Goal: Book appointment/travel/reservation

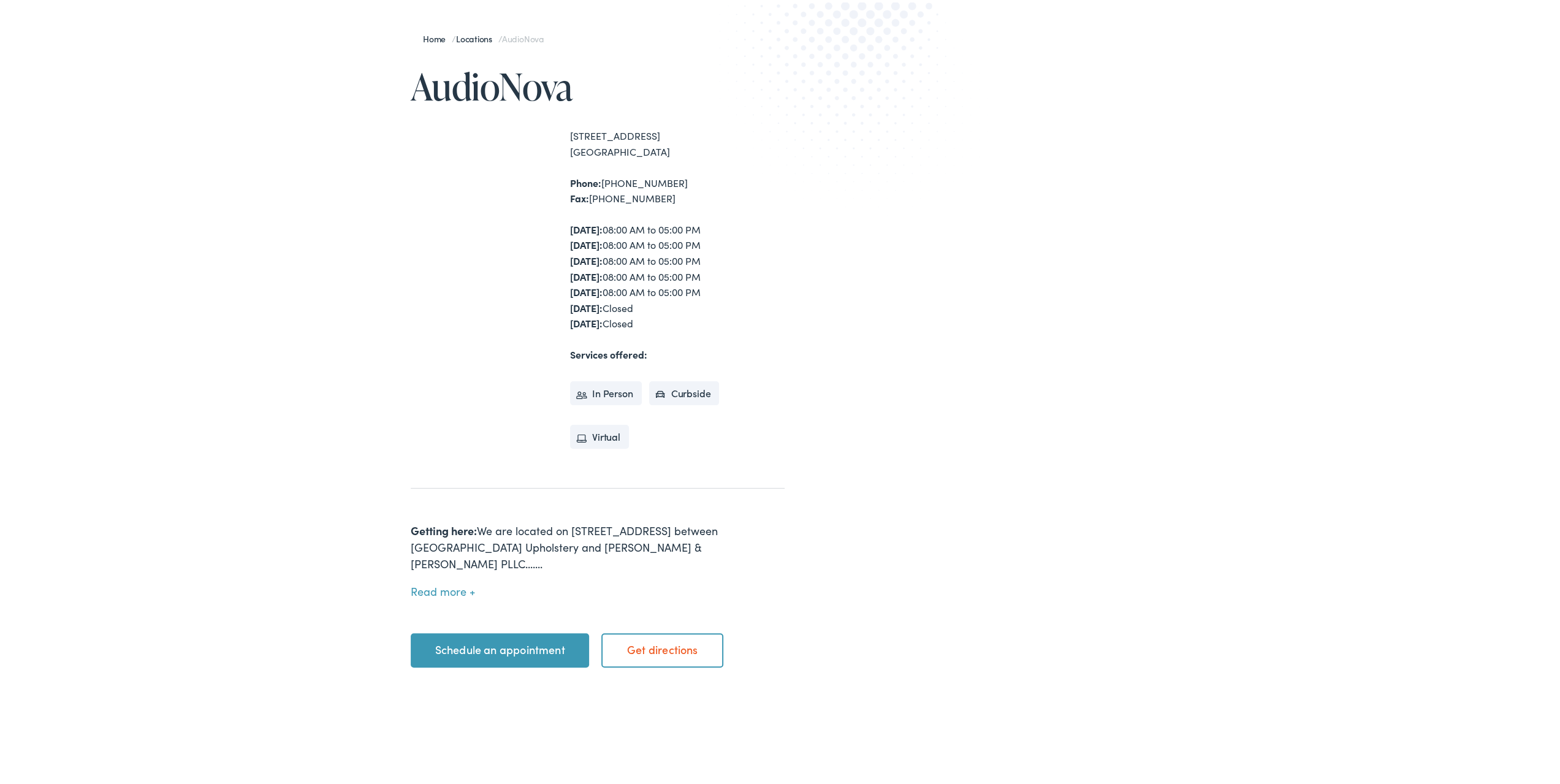
scroll to position [204, 0]
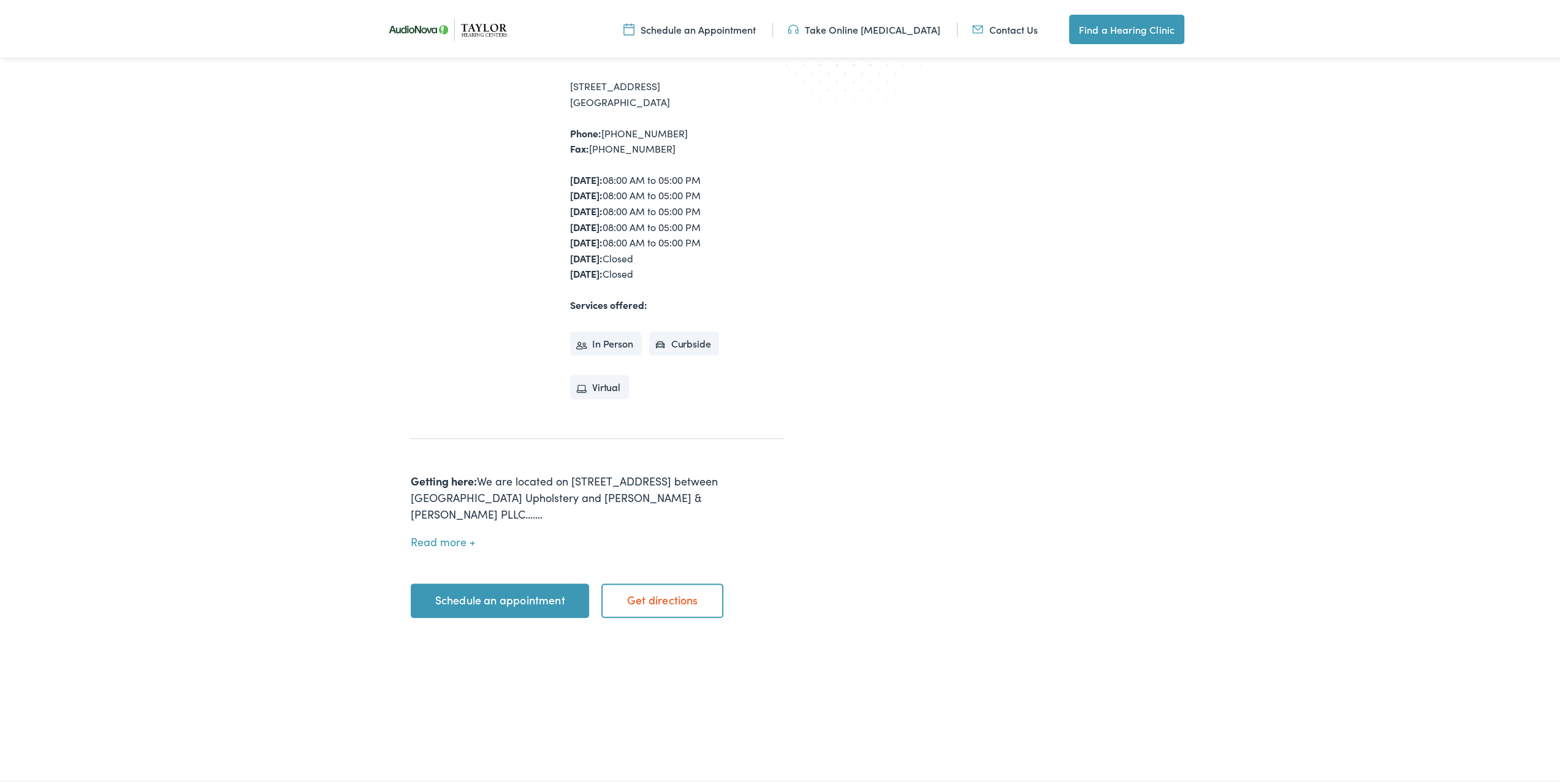
click at [568, 586] on link "Schedule an appointment" at bounding box center [500, 597] width 178 height 35
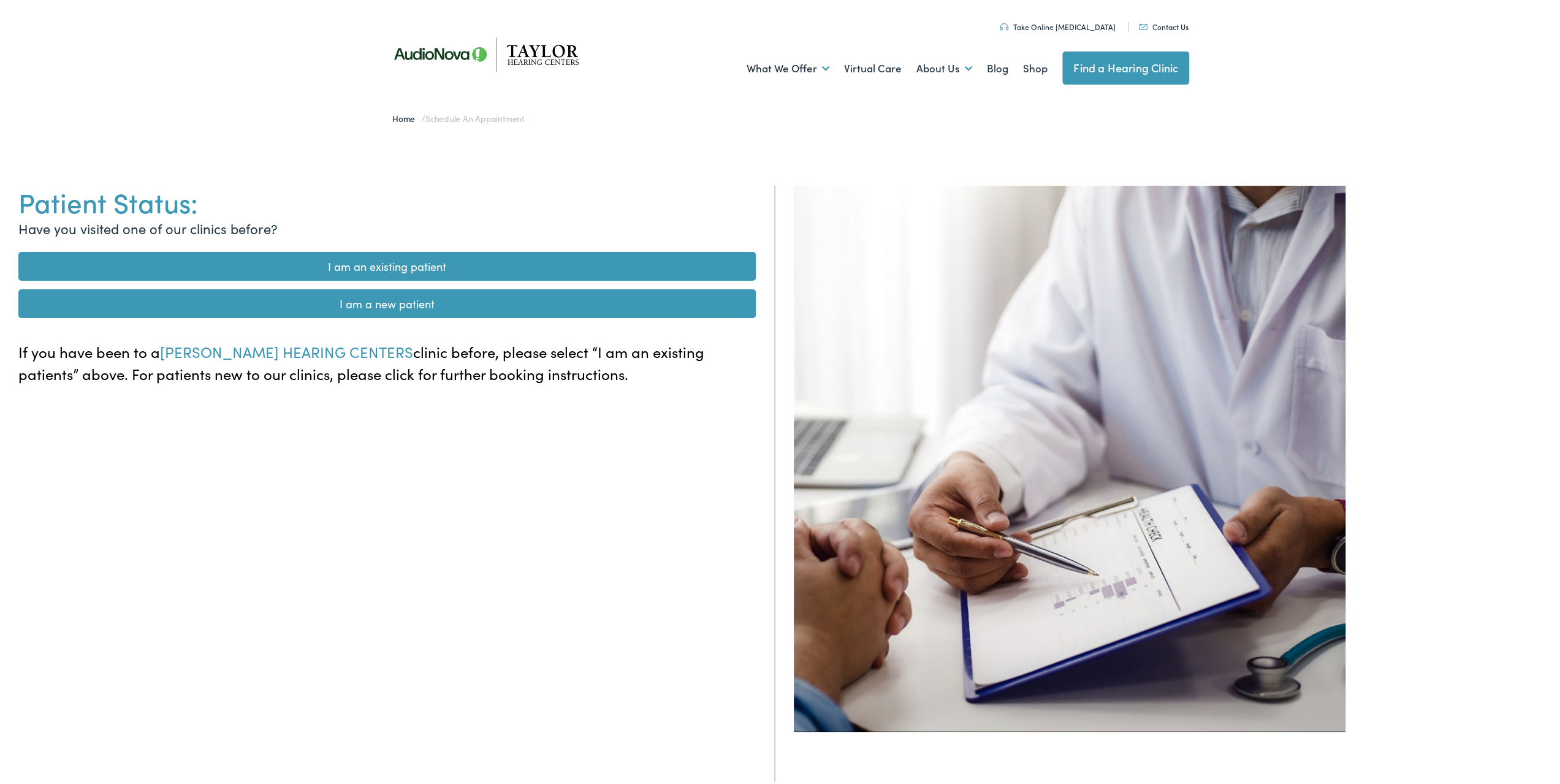
click at [420, 303] on link "I am a new patient" at bounding box center [387, 301] width 737 height 29
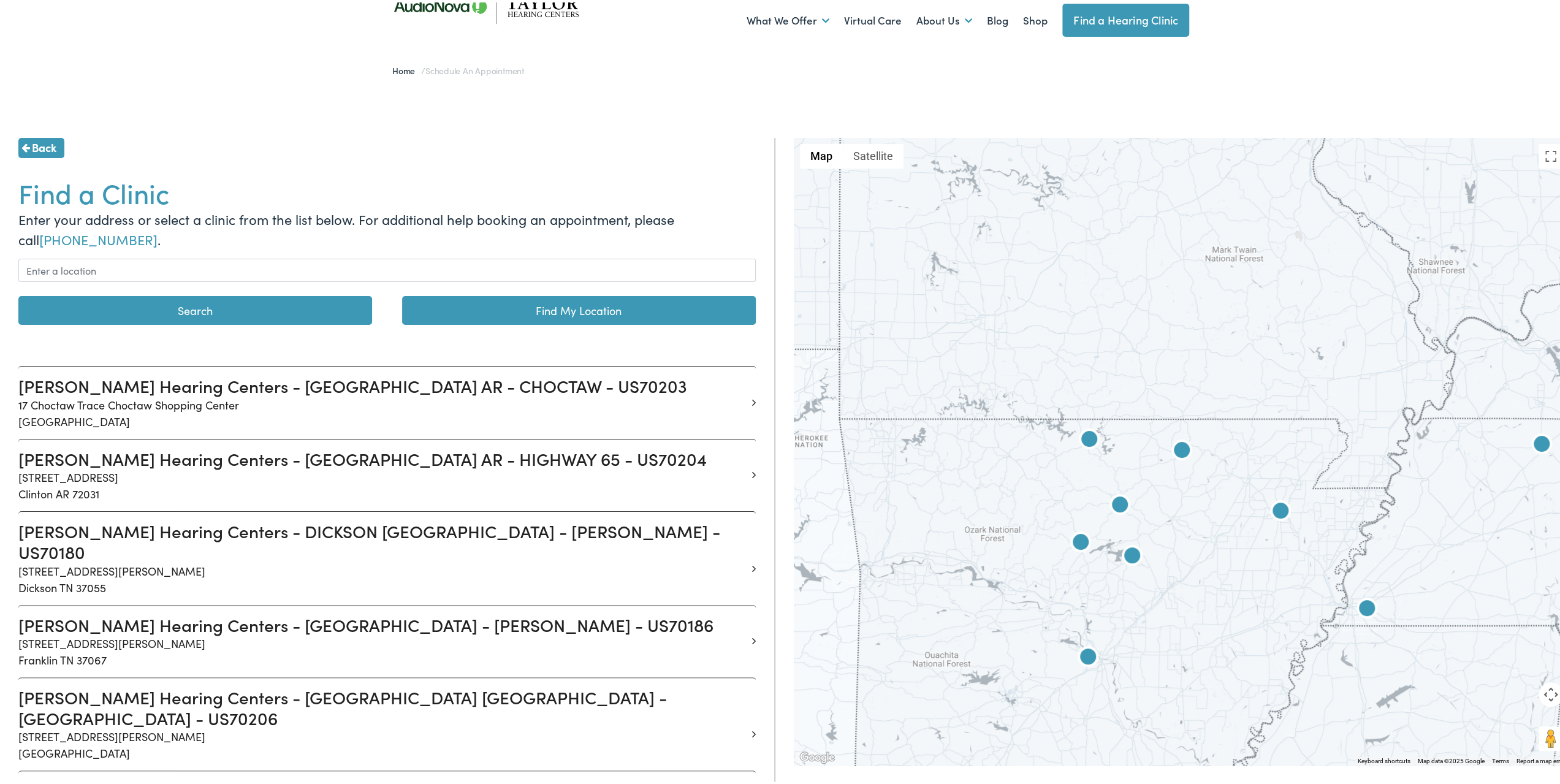
scroll to position [204, 0]
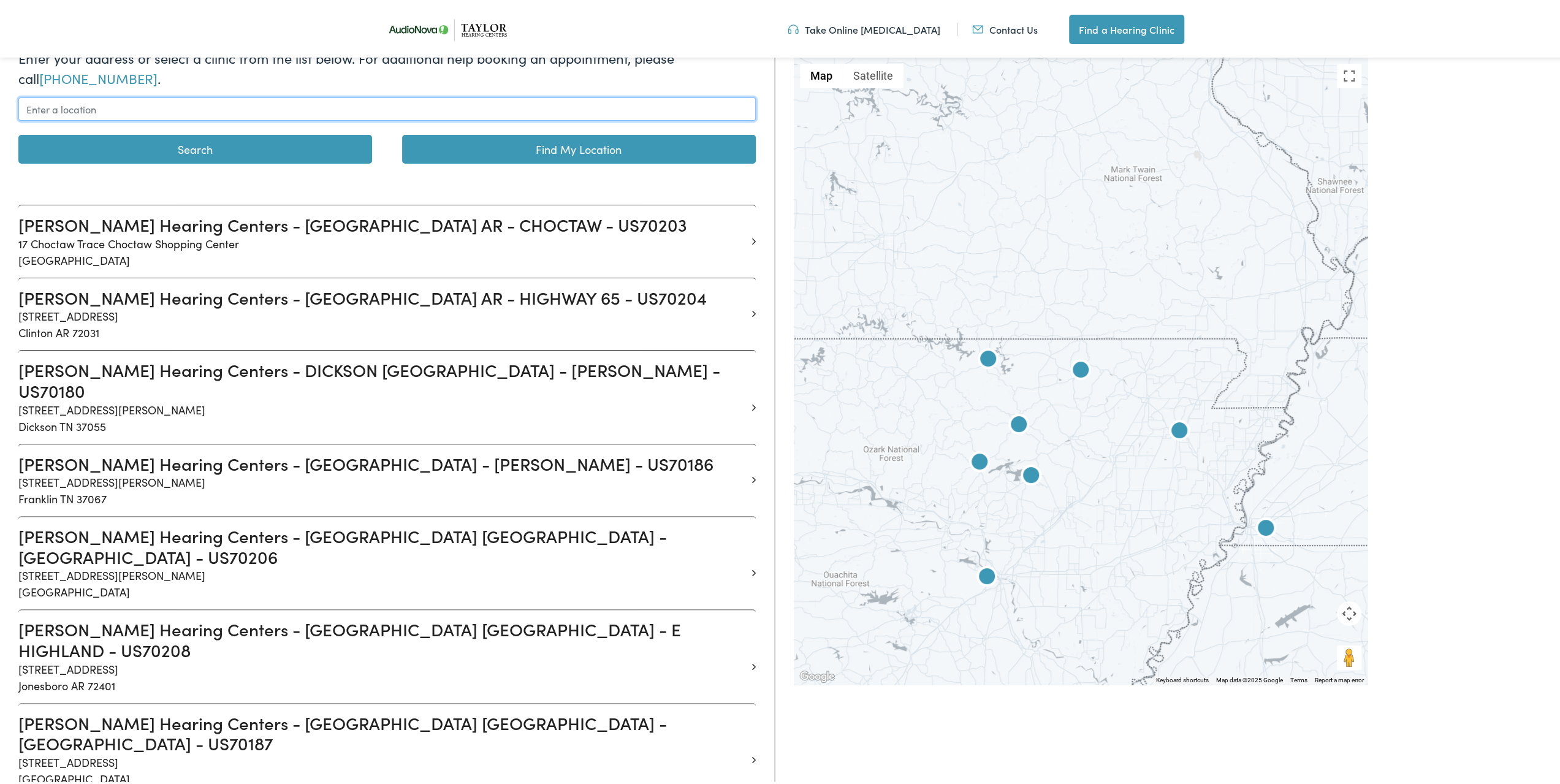
click at [119, 99] on input "text" at bounding box center [387, 107] width 737 height 24
type input "6"
click at [214, 110] on input "text" at bounding box center [387, 107] width 737 height 24
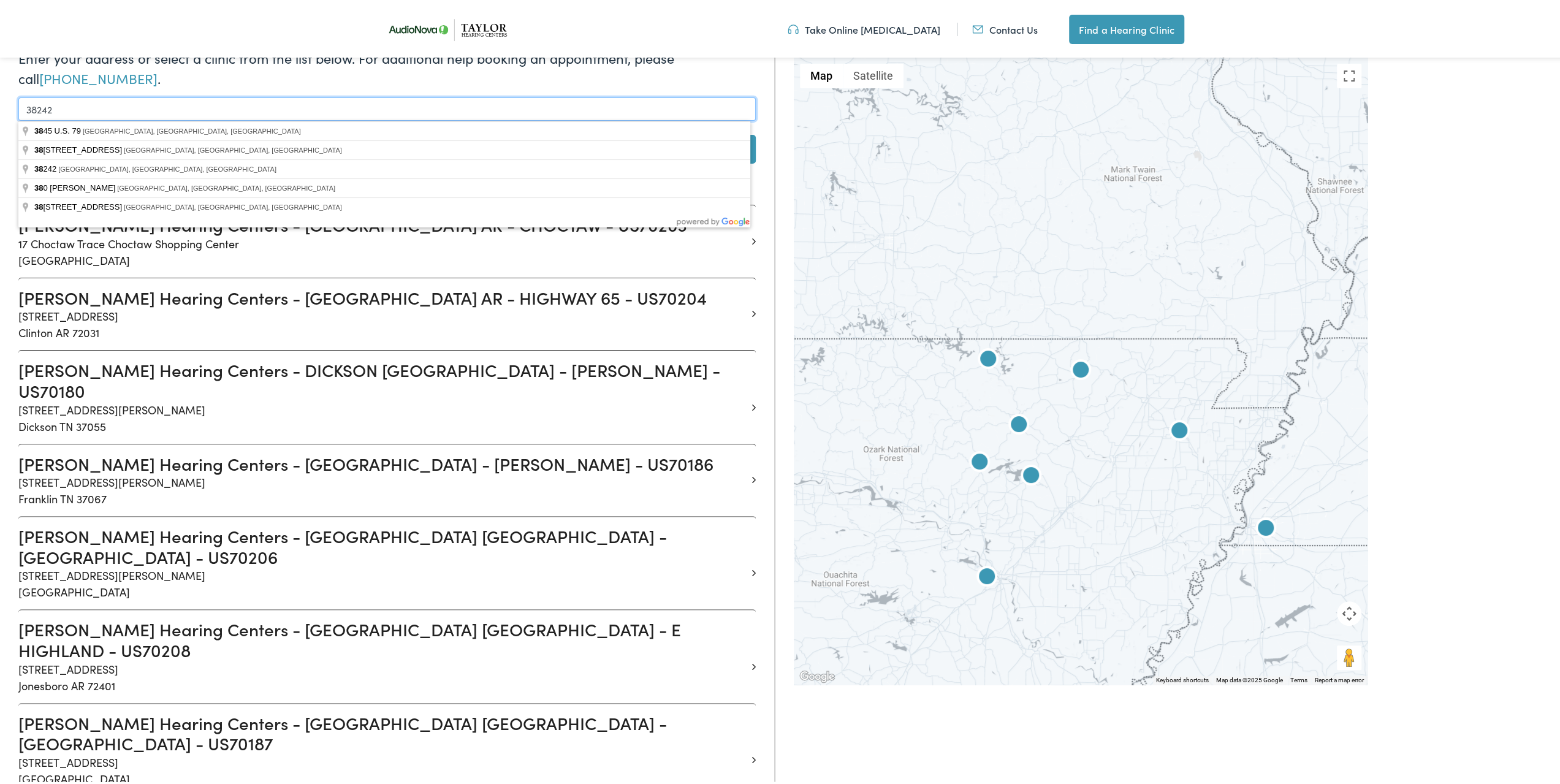
type input "38242"
click at [19, 132] on button "Search" at bounding box center [196, 146] width 354 height 29
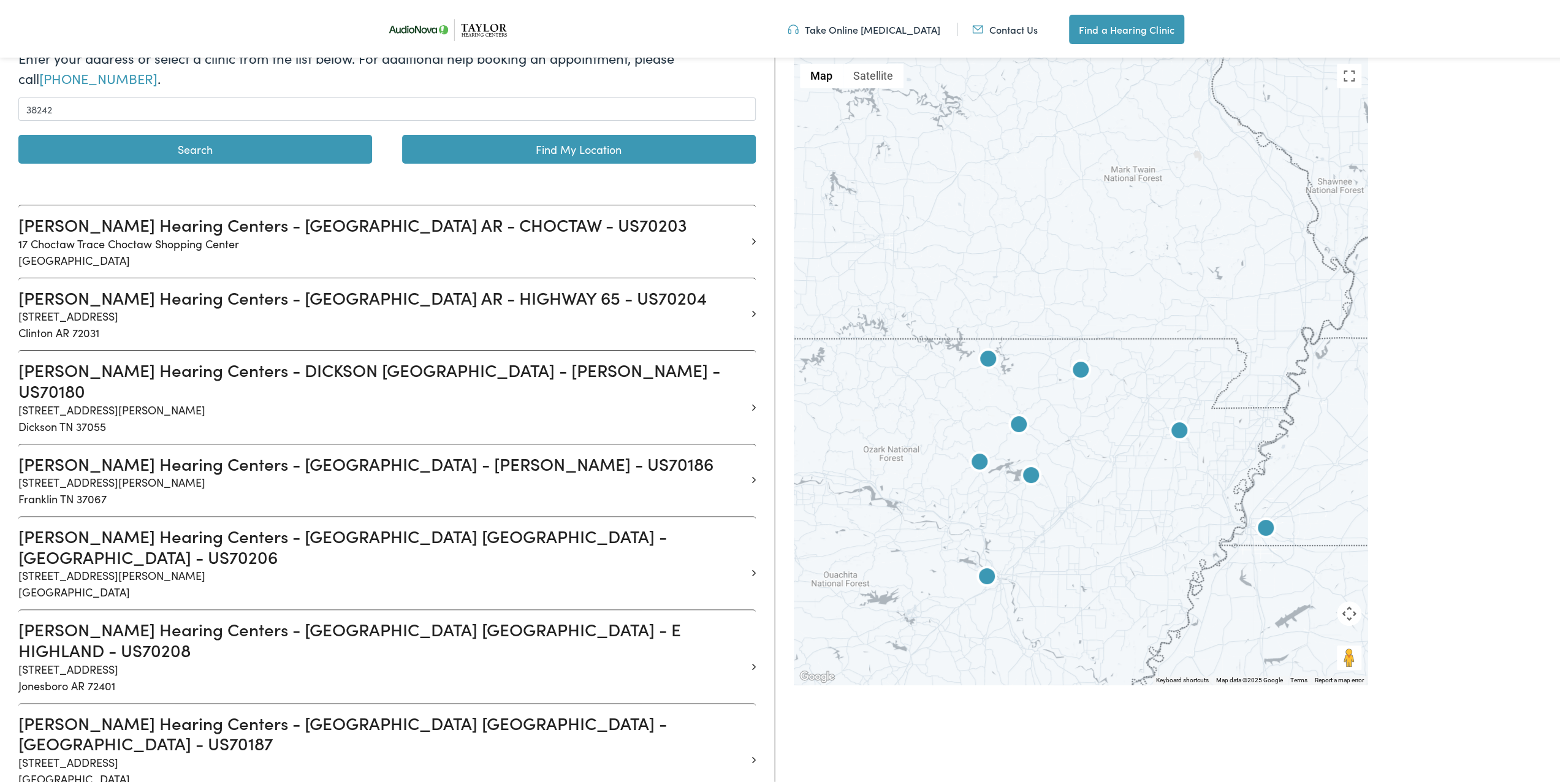
click at [257, 152] on button "Search" at bounding box center [196, 146] width 354 height 29
drag, startPoint x: 919, startPoint y: 413, endPoint x: 1411, endPoint y: 314, distance: 501.9
click at [1411, 314] on div "← Move left → Move right ↑ Move up ↓ Move down + Zoom in - Zoom out Home Jump l…" at bounding box center [1181, 689] width 793 height 1430
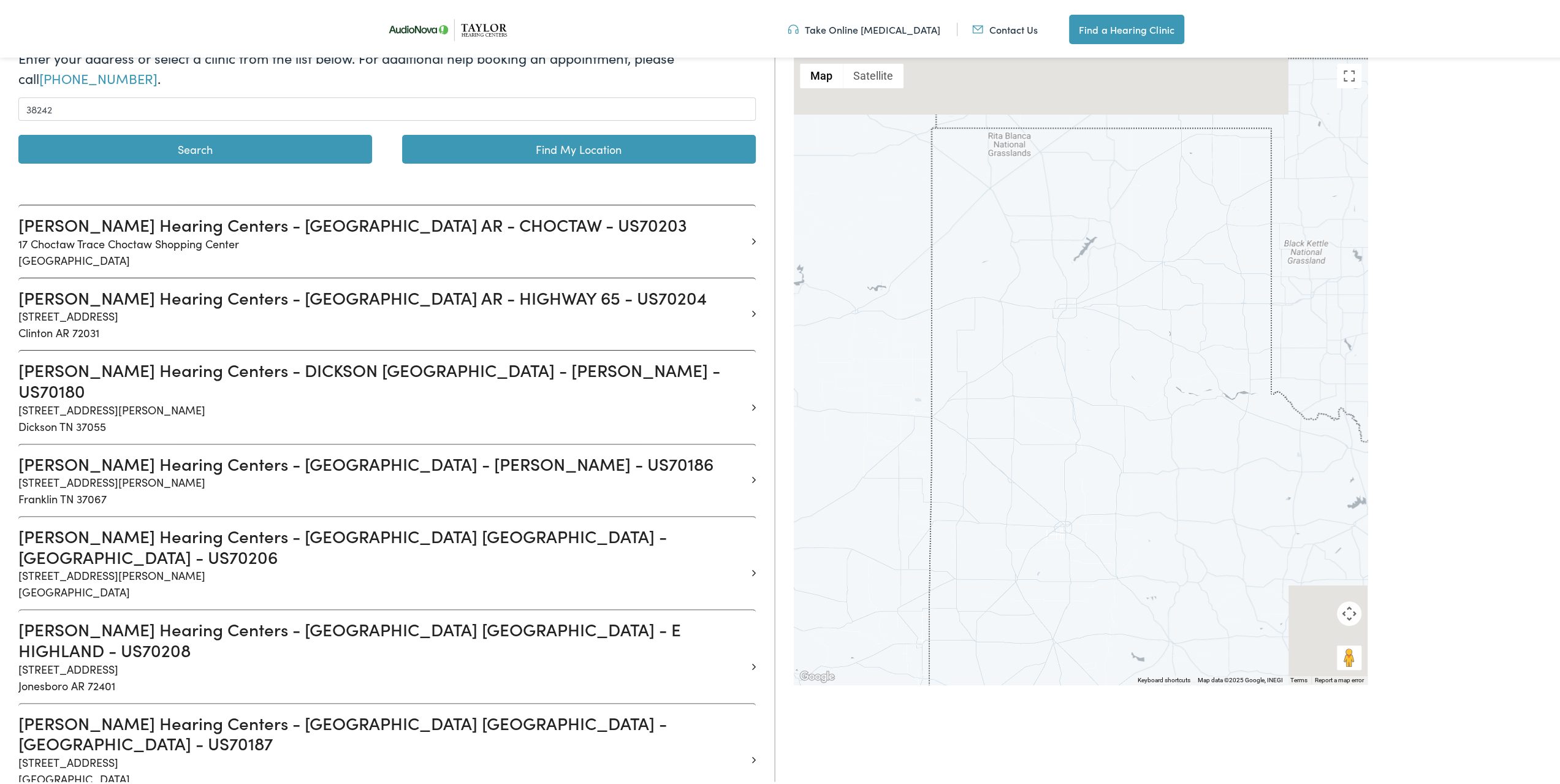
drag, startPoint x: 1166, startPoint y: 386, endPoint x: 818, endPoint y: 575, distance: 396.0
click at [834, 569] on div at bounding box center [1080, 369] width 574 height 627
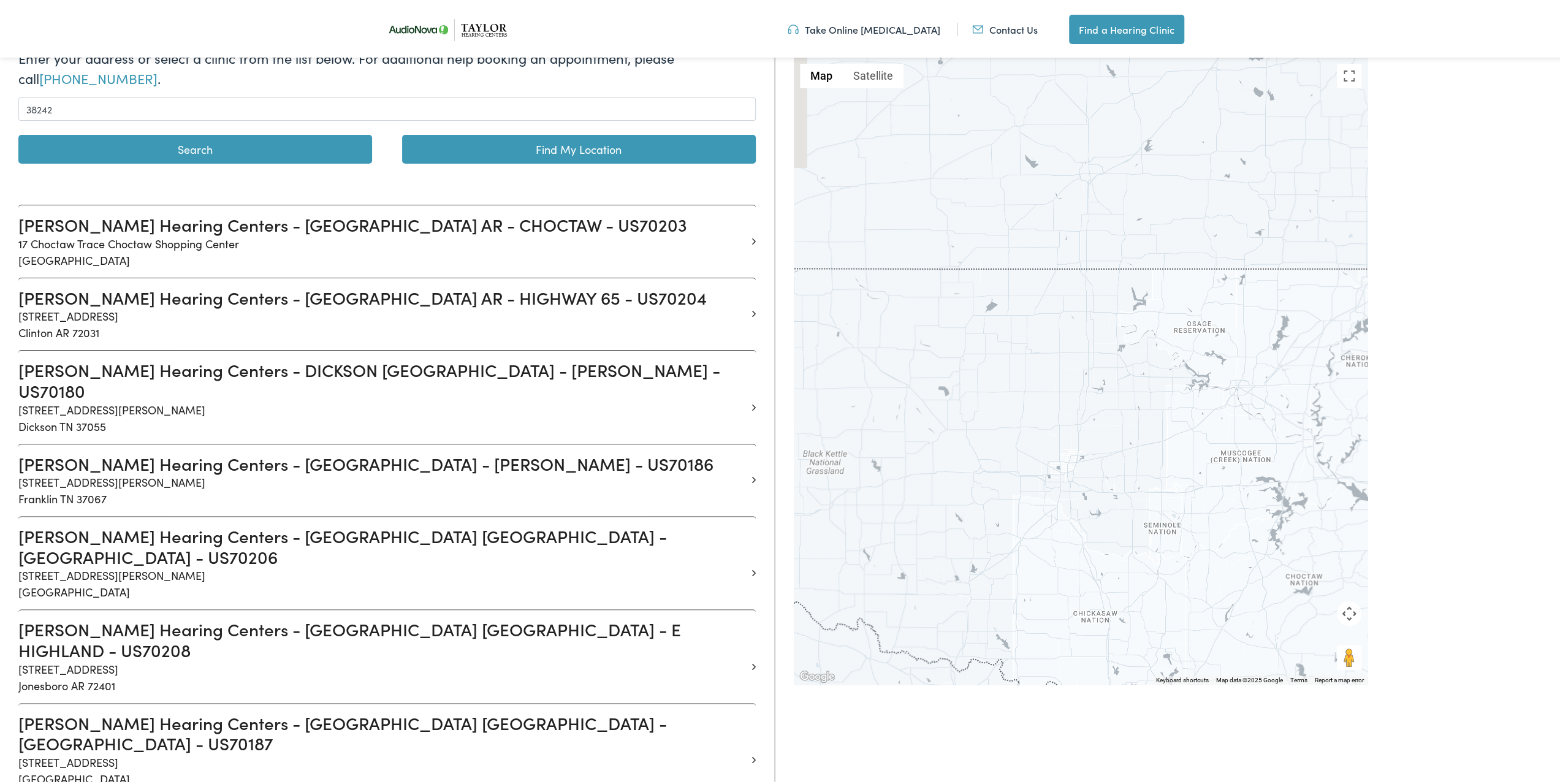
drag, startPoint x: 1032, startPoint y: 439, endPoint x: 1060, endPoint y: 418, distance: 35.0
click at [1060, 418] on div at bounding box center [1080, 369] width 574 height 627
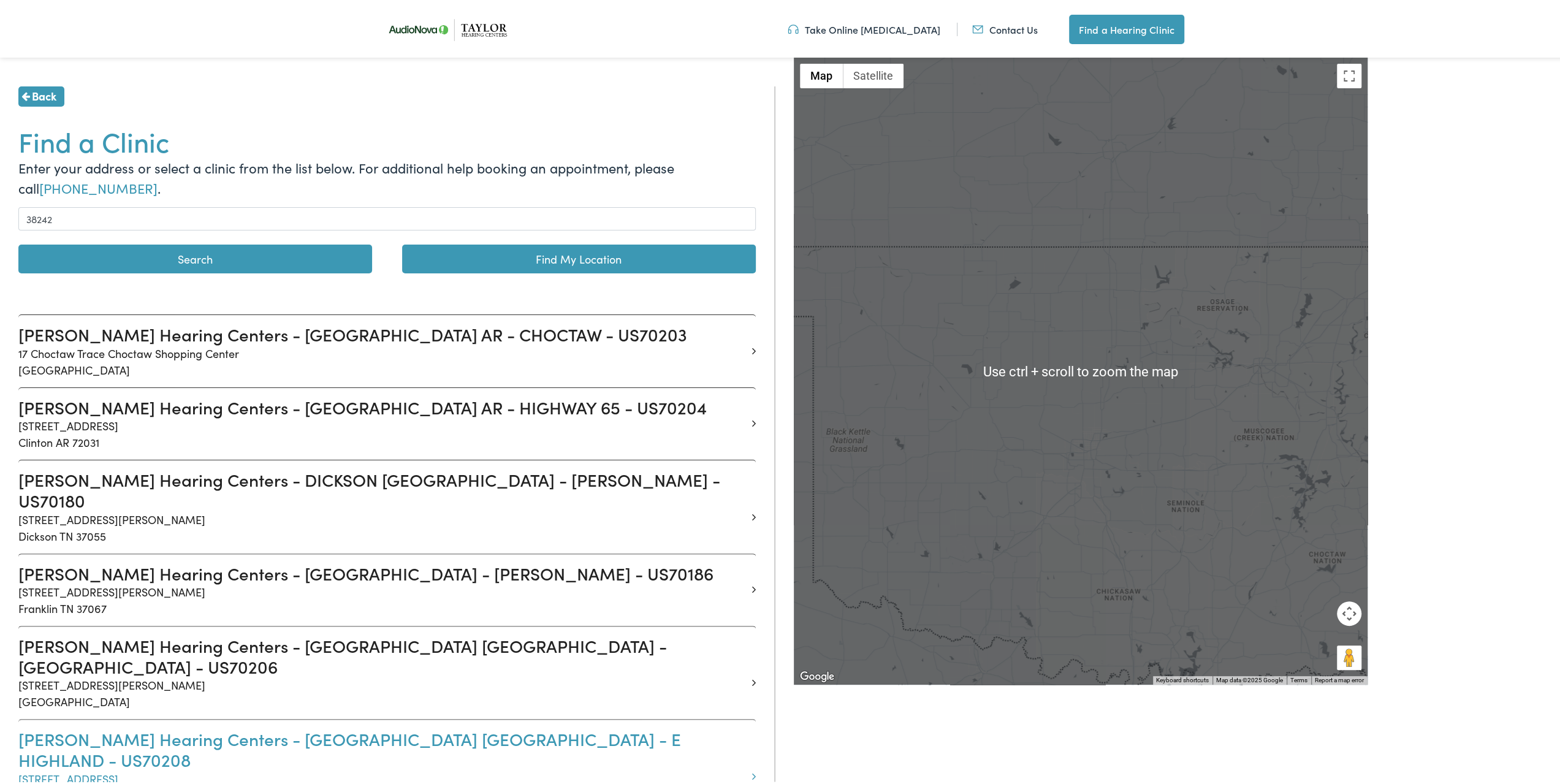
scroll to position [0, 0]
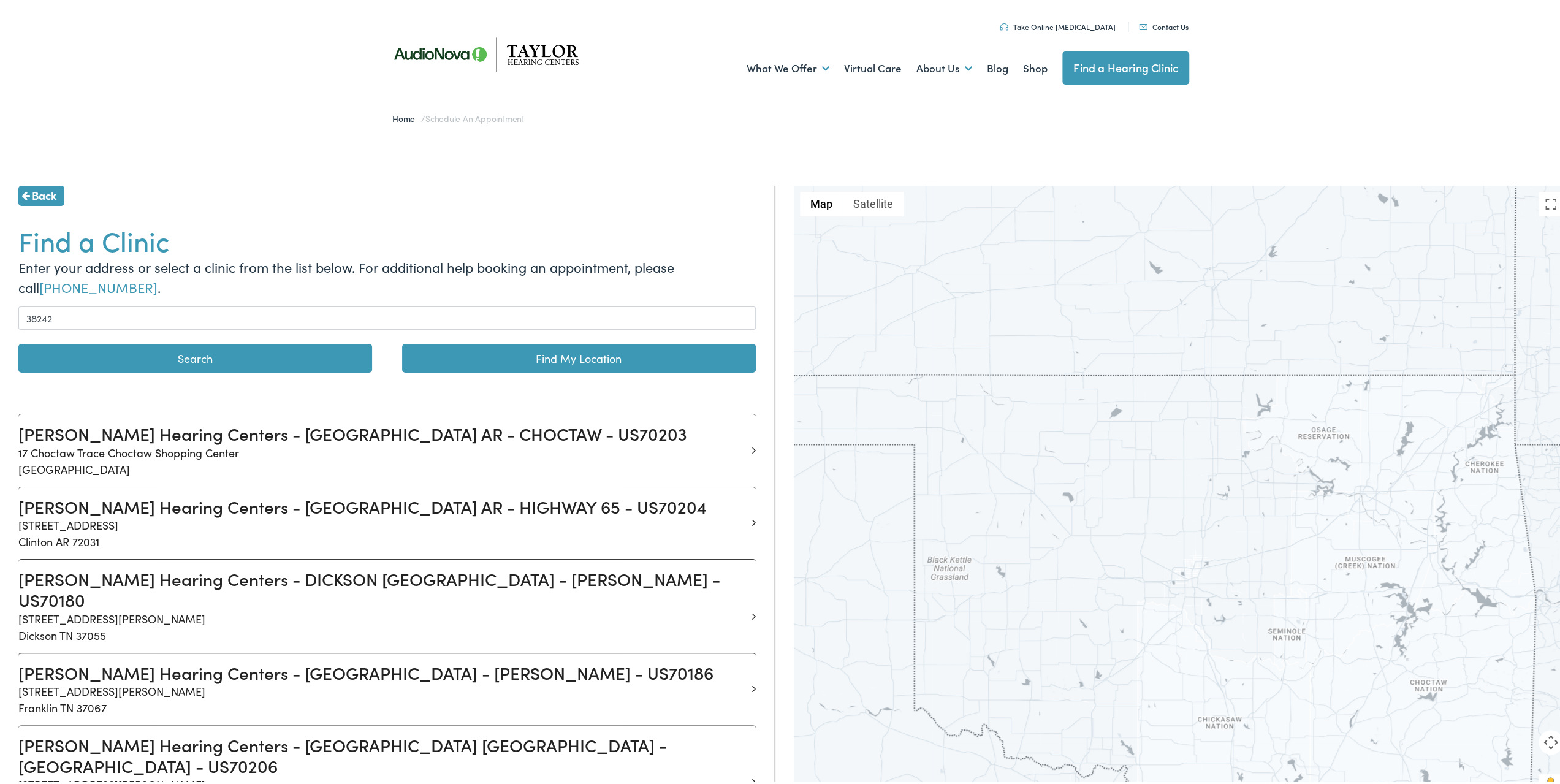
click at [230, 357] on button "Search" at bounding box center [196, 355] width 354 height 29
click at [1091, 71] on link "Find a Hearing Clinic" at bounding box center [1126, 65] width 127 height 33
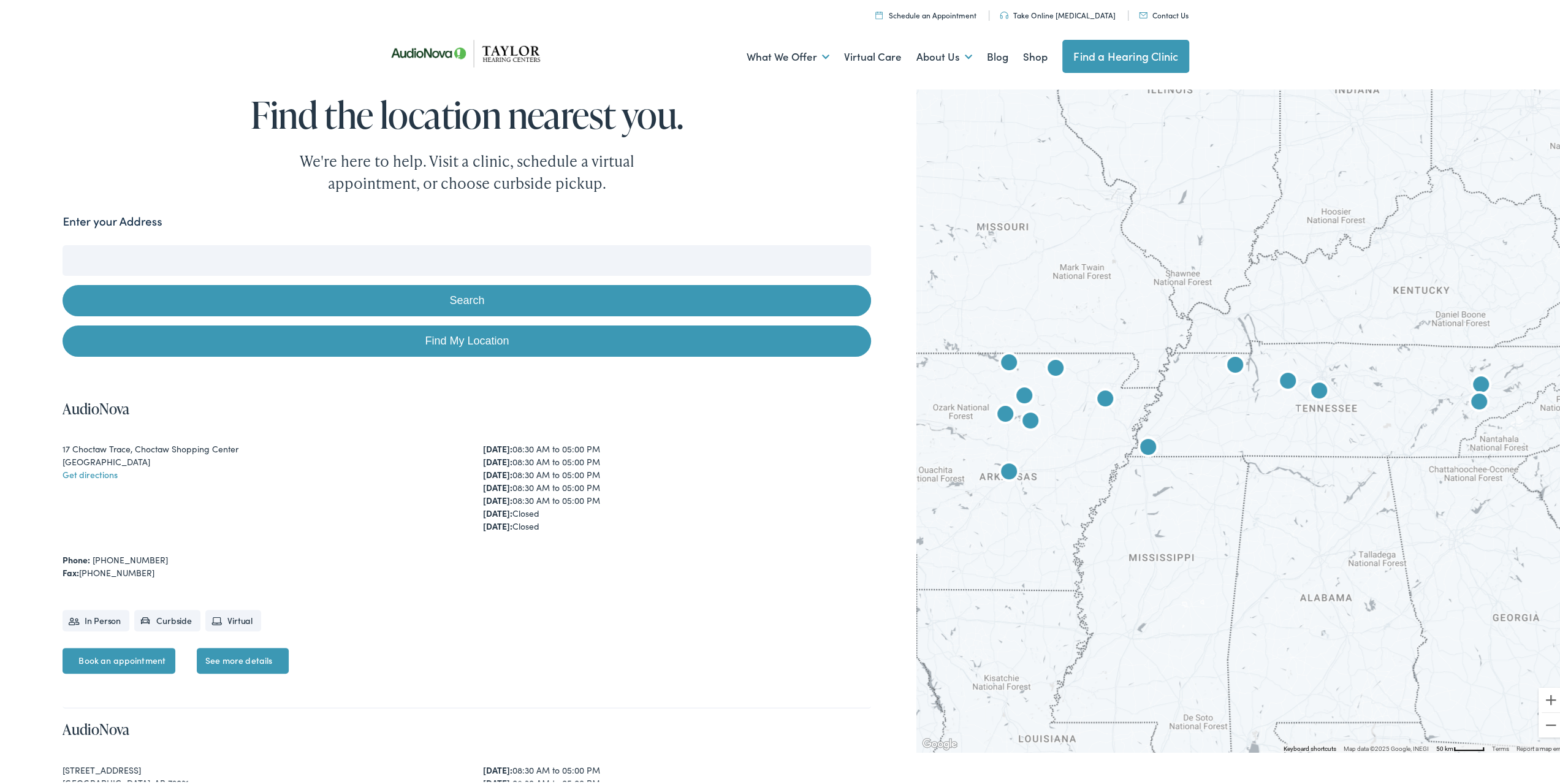
click at [395, 250] on input "Enter your Address" at bounding box center [466, 257] width 808 height 31
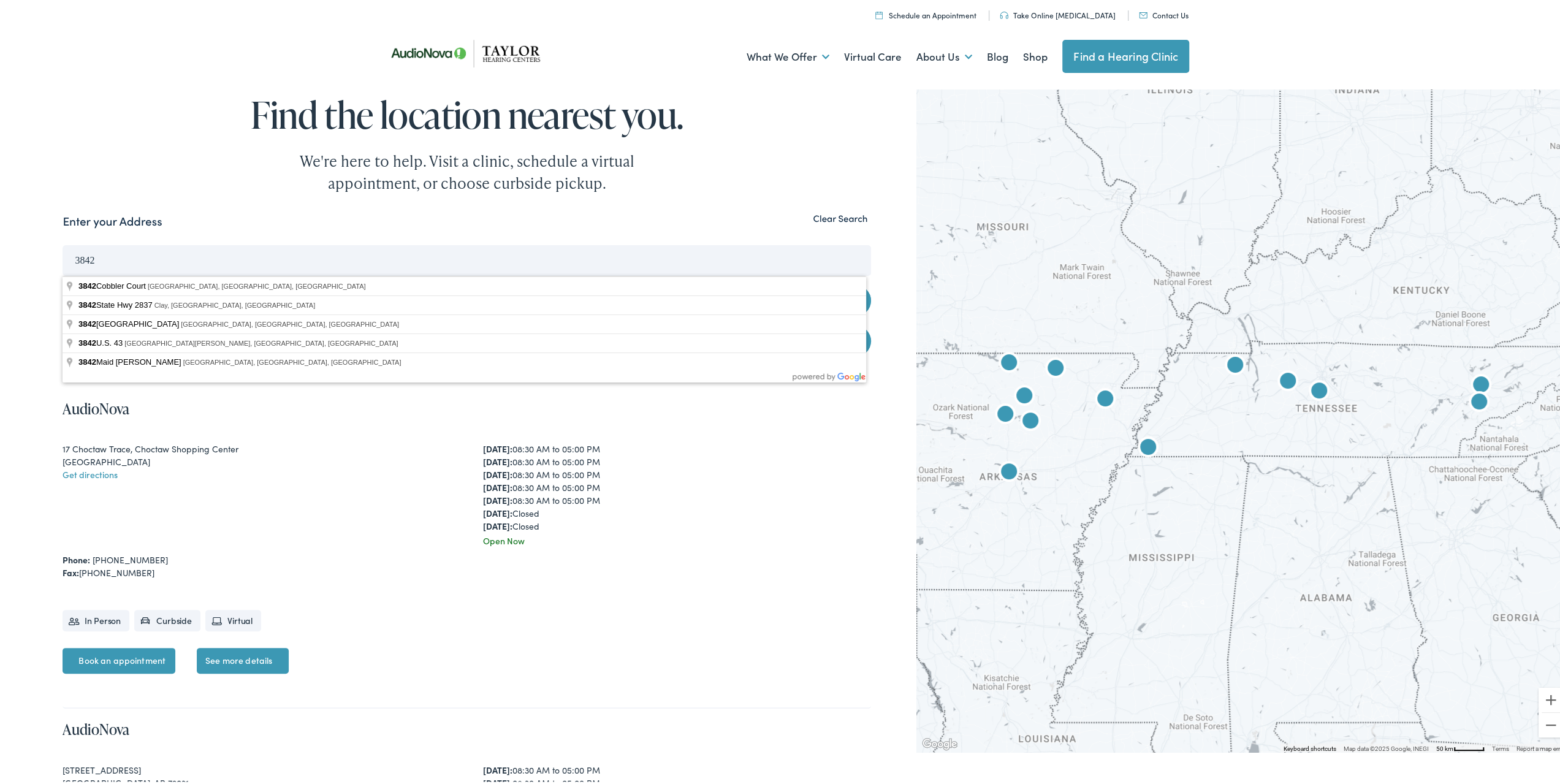
type input "3842"
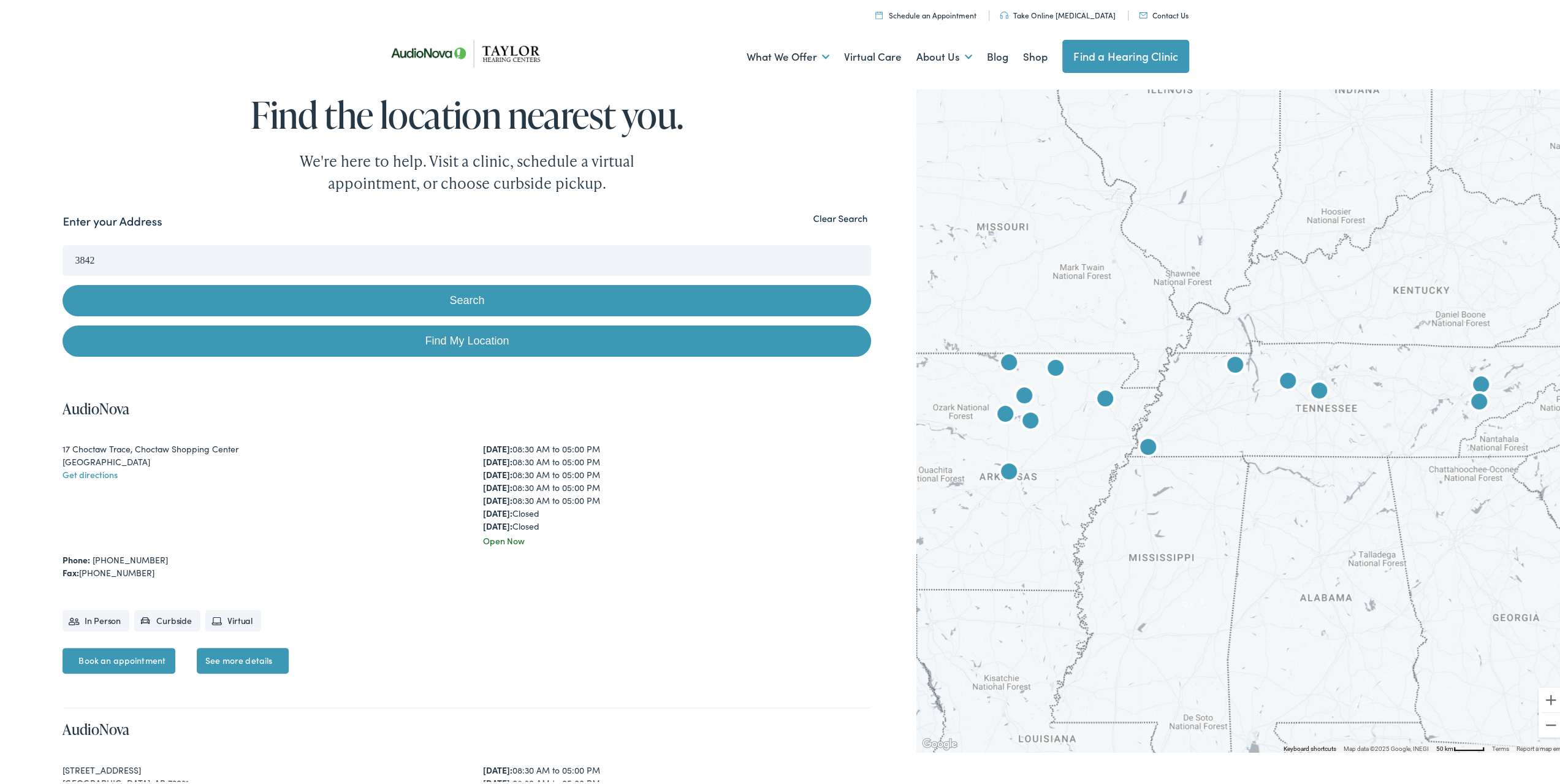
click at [1231, 363] on img "AudioNova" at bounding box center [1236, 364] width 30 height 30
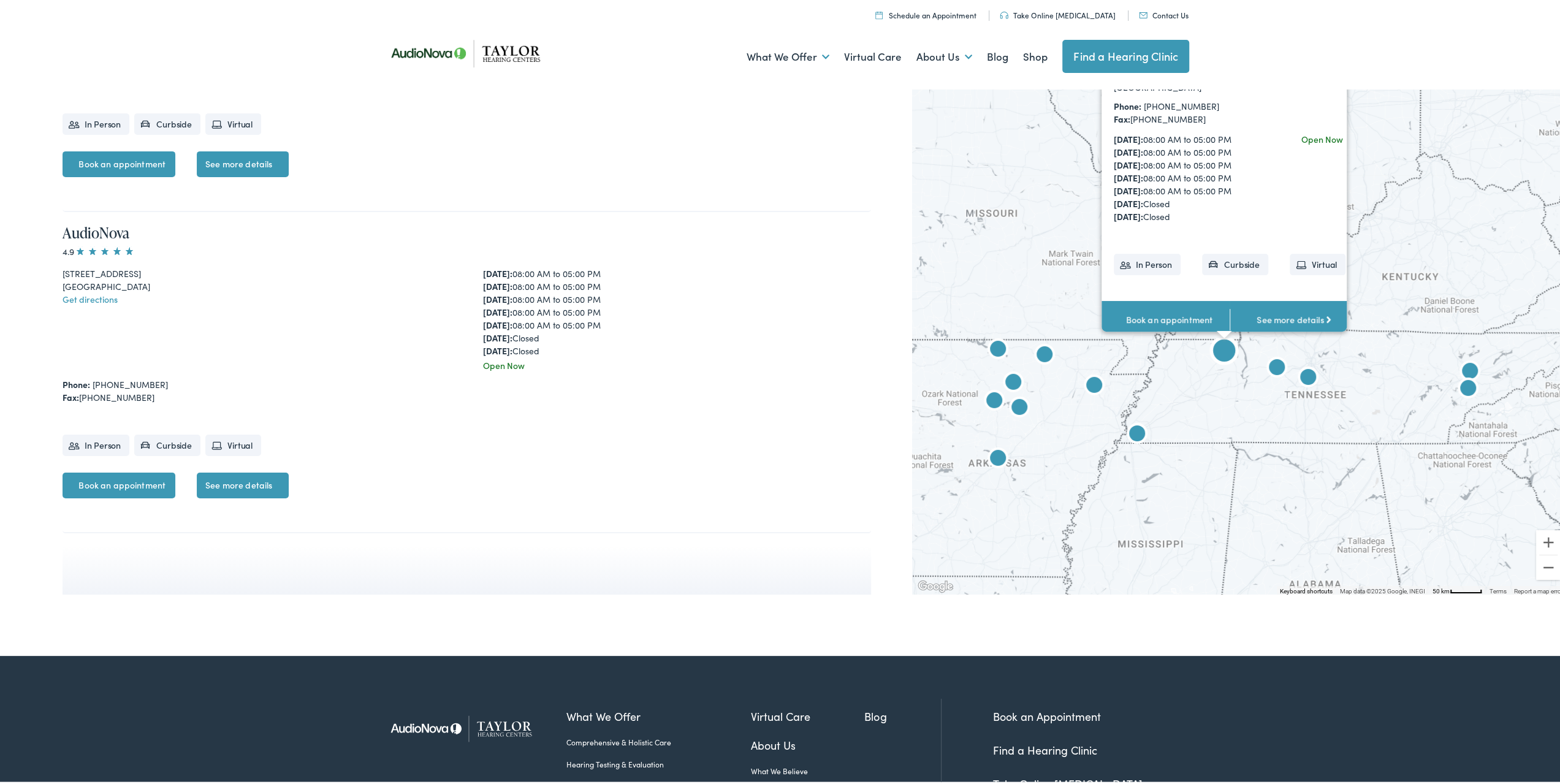
scroll to position [4125, 0]
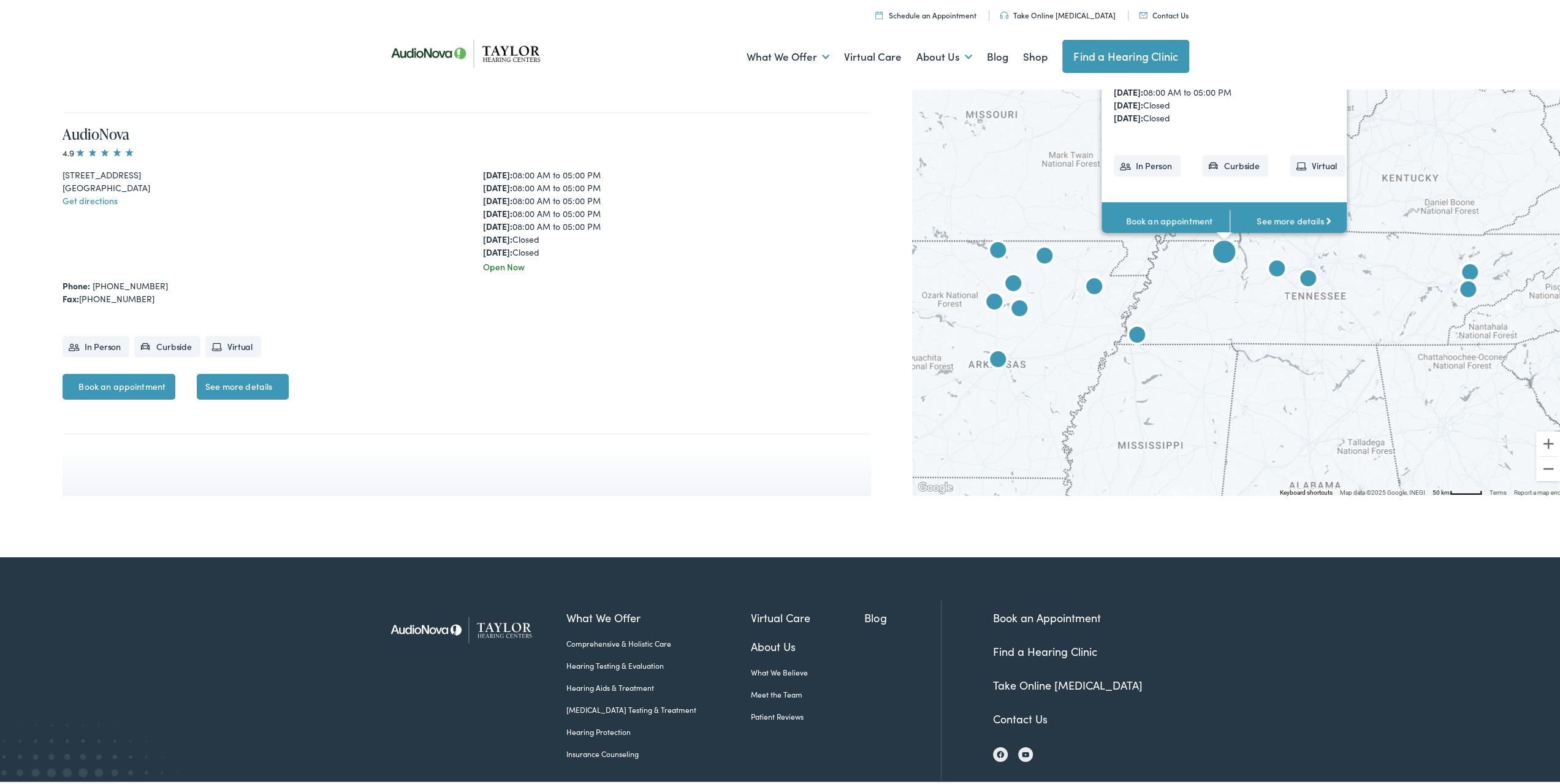
click at [1182, 219] on link "Book an appointment" at bounding box center [1165, 218] width 129 height 38
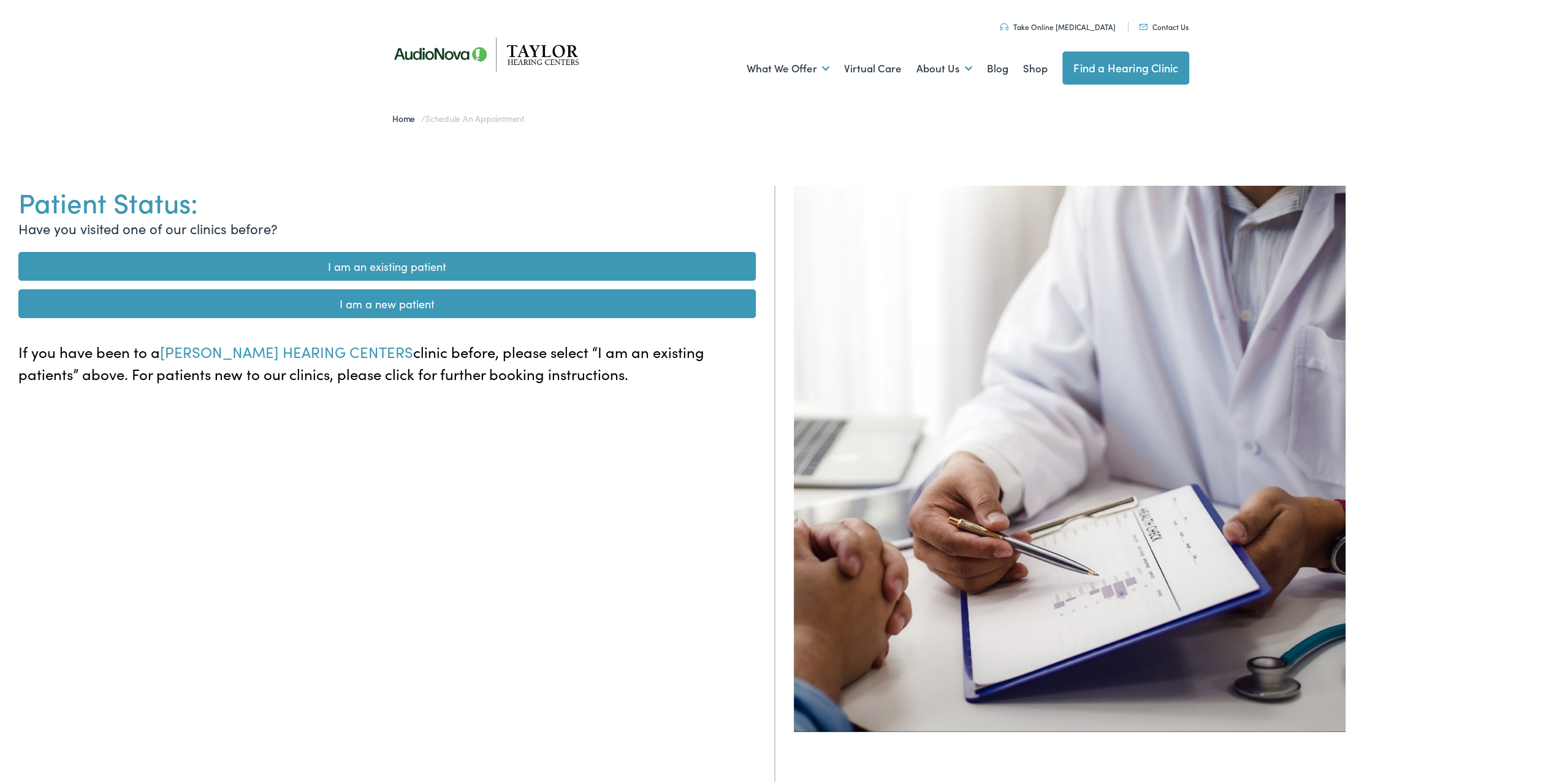
click at [483, 291] on link "I am a new patient" at bounding box center [387, 301] width 737 height 29
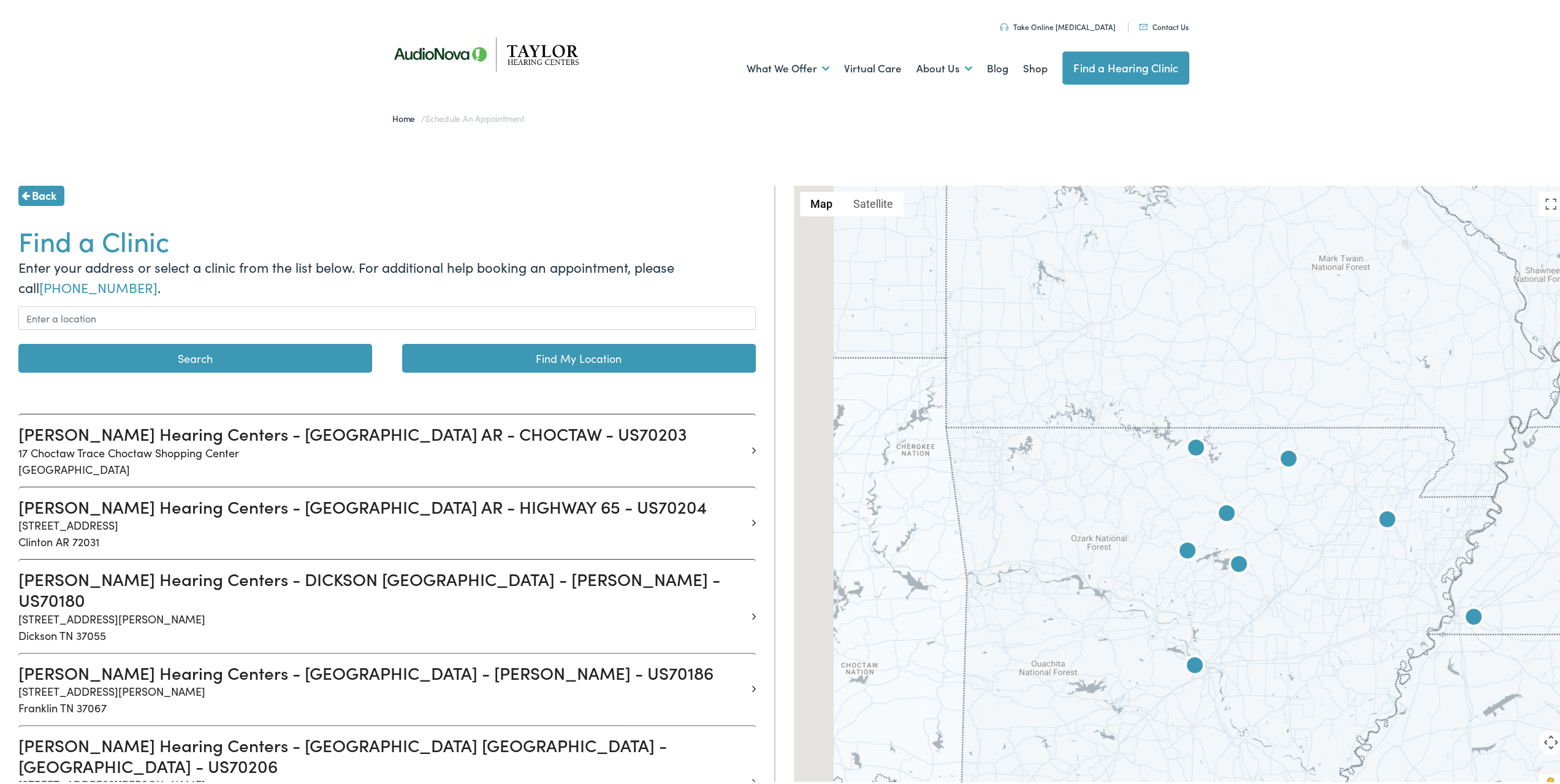
drag, startPoint x: 1187, startPoint y: 563, endPoint x: 1460, endPoint y: 444, distance: 297.8
click at [1459, 444] on div at bounding box center [1181, 496] width 776 height 627
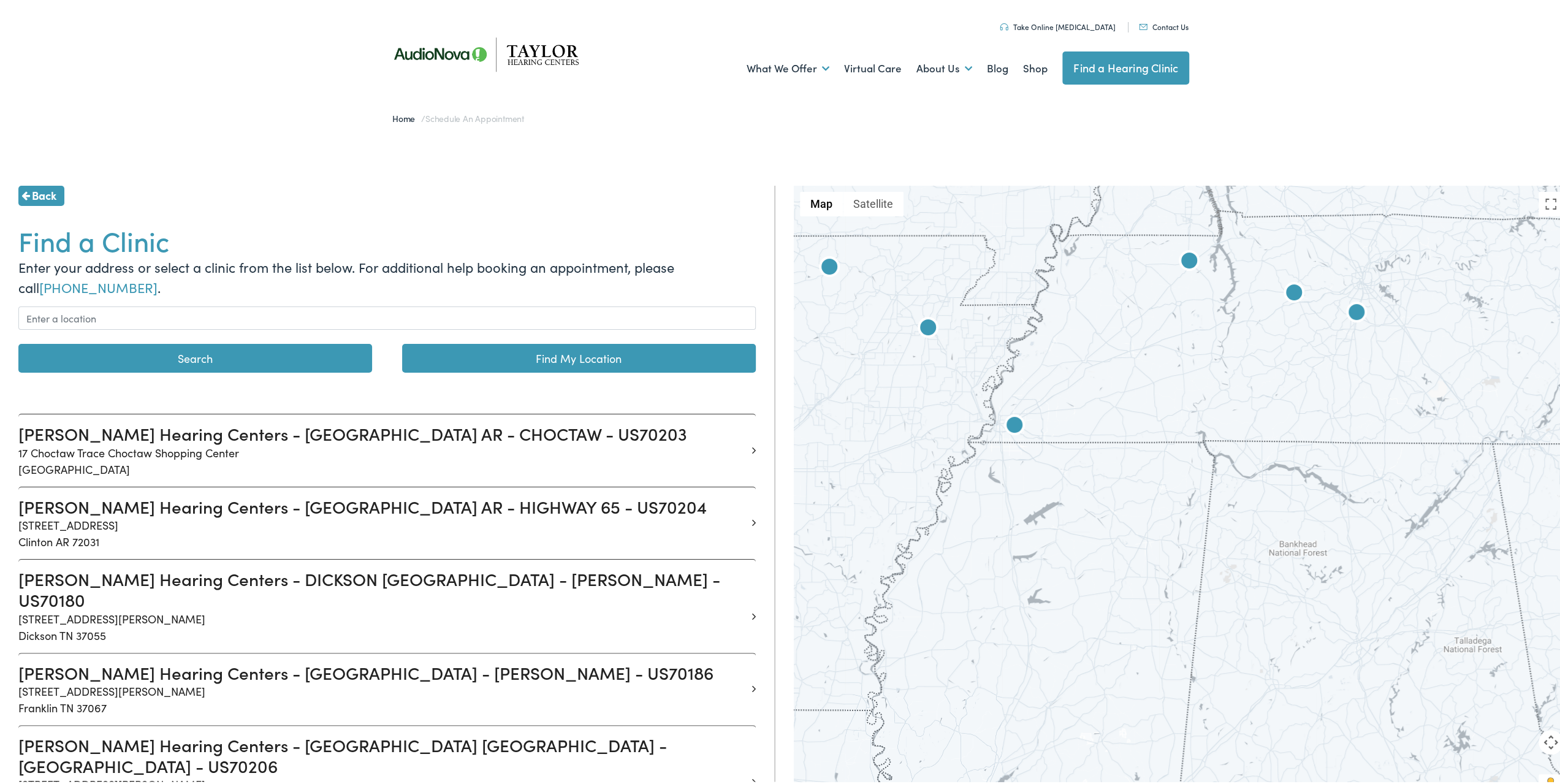
drag, startPoint x: 1079, startPoint y: 460, endPoint x: 656, endPoint y: 387, distance: 429.3
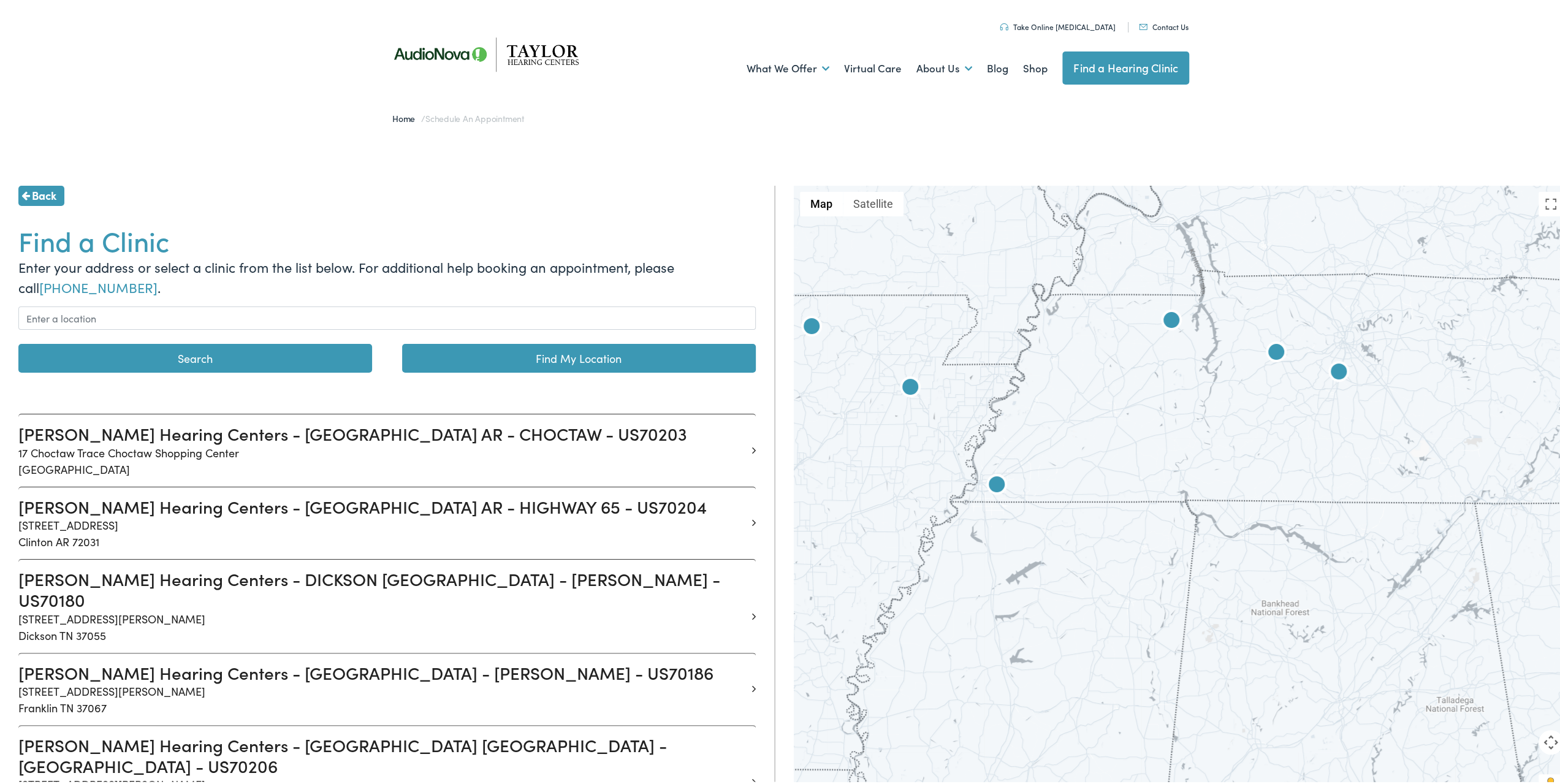
click at [1124, 386] on div at bounding box center [1181, 496] width 776 height 627
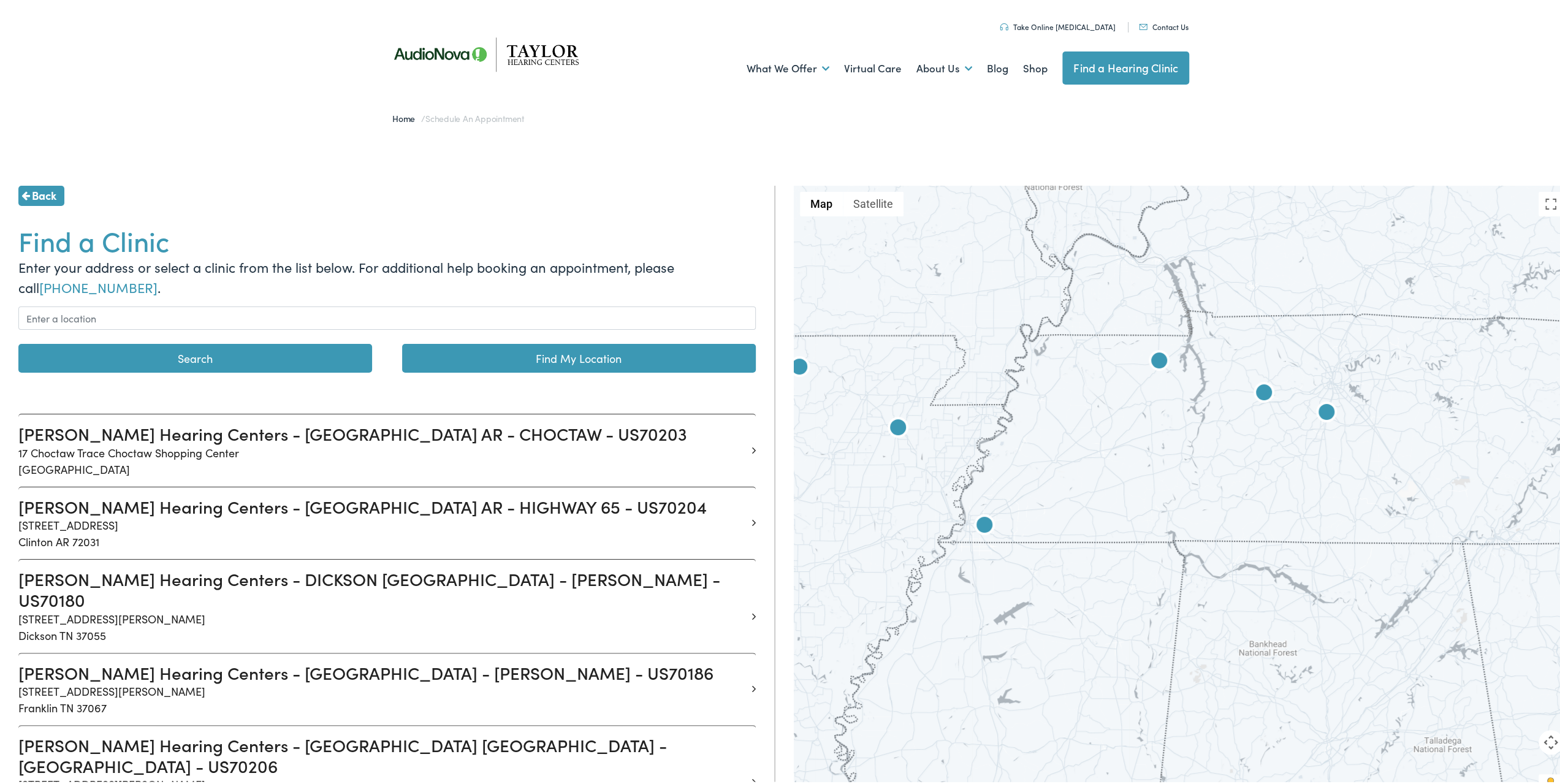
click at [1154, 360] on img at bounding box center [1159, 360] width 30 height 30
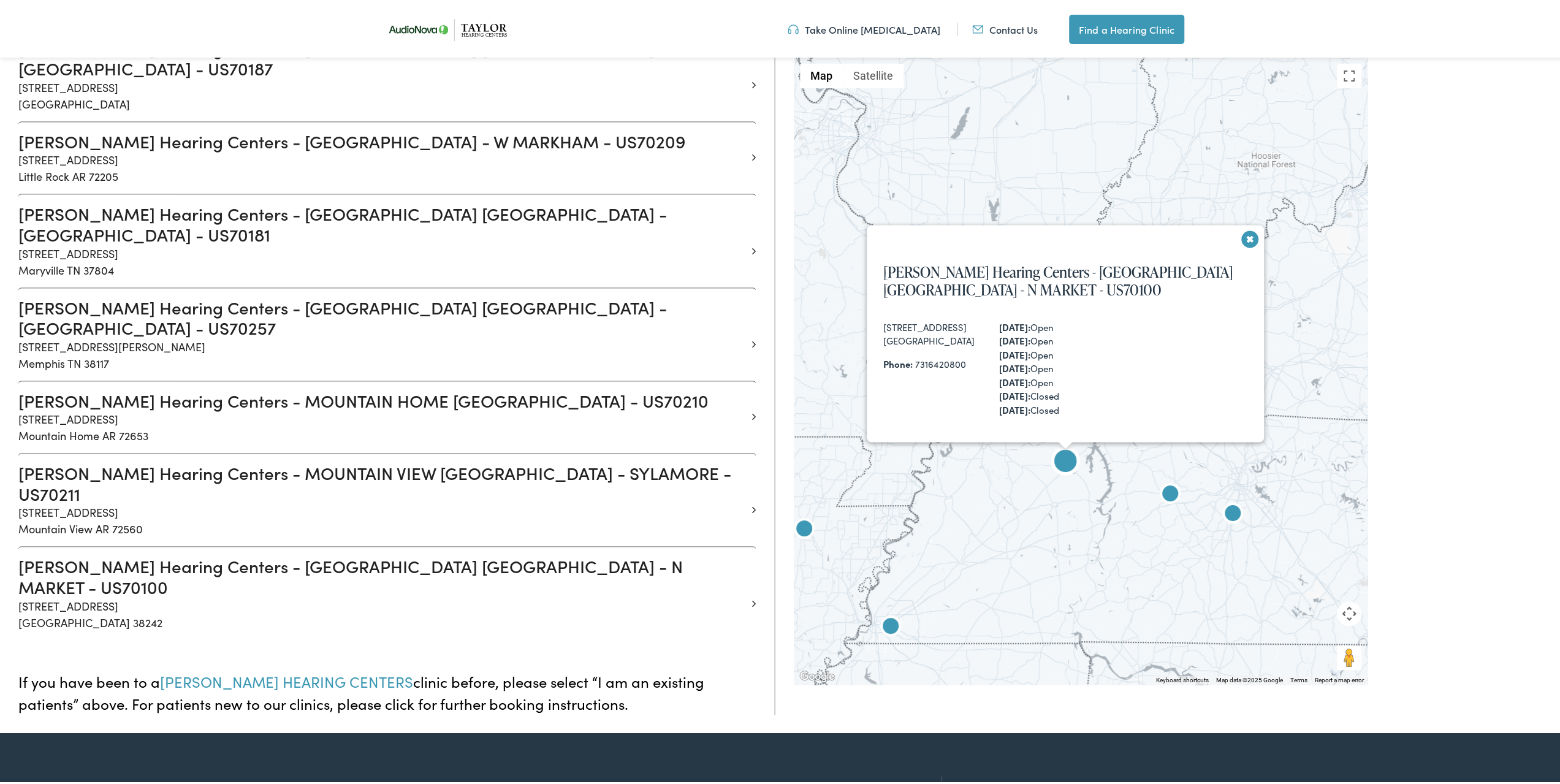
scroll to position [958, 0]
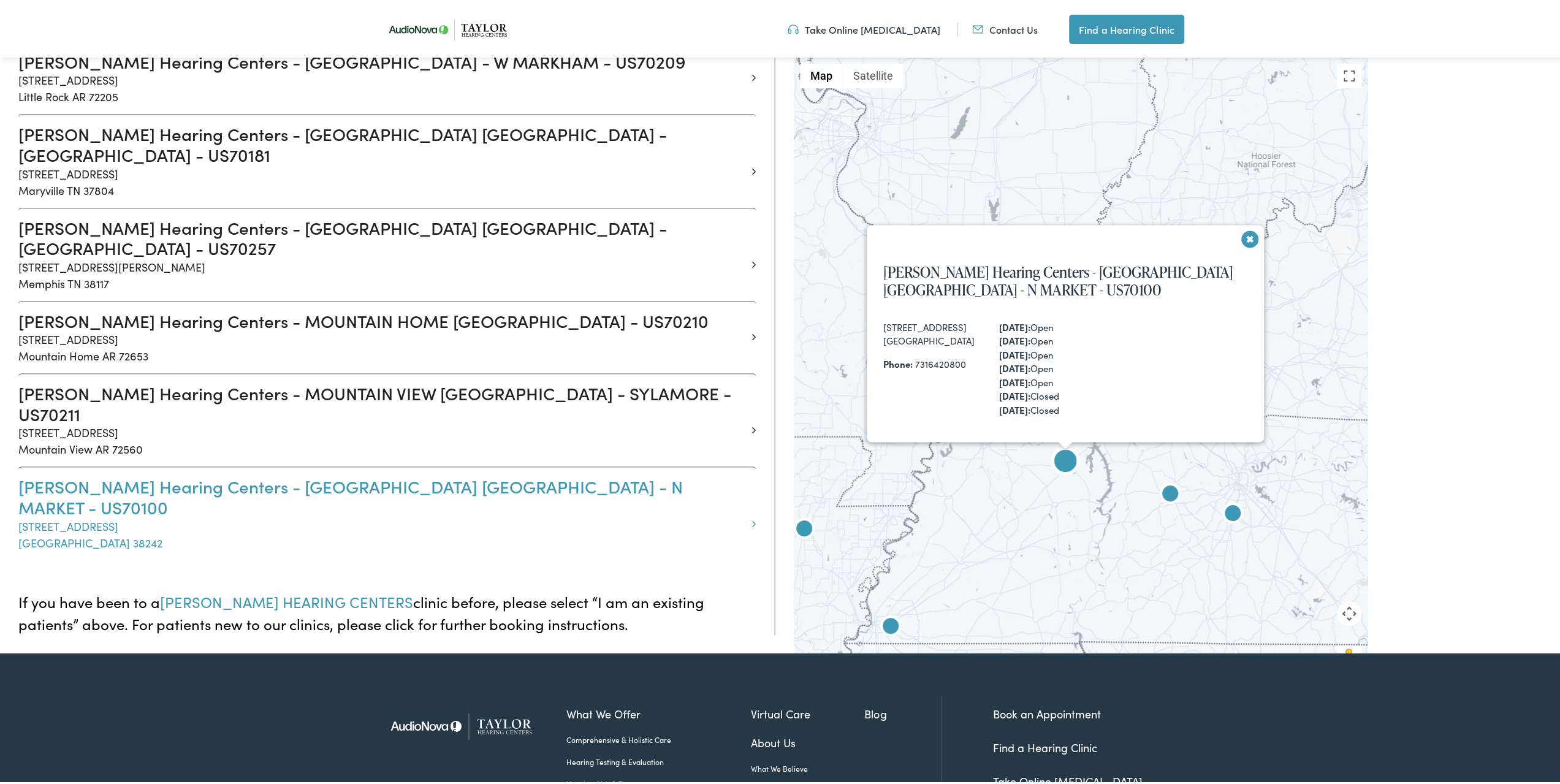
click at [326, 474] on h3 "Taylor Hearing Centers - PARIS TN - N MARKET - US70100" at bounding box center [383, 494] width 728 height 42
